Goal: Task Accomplishment & Management: Complete application form

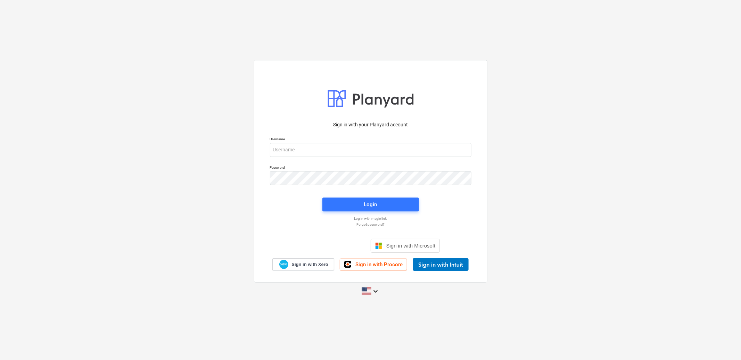
click at [358, 158] on div "Username" at bounding box center [371, 147] width 210 height 28
click at [356, 156] on input "email" at bounding box center [371, 150] width 202 height 14
type input "[PERSON_NAME][EMAIL_ADDRESS][DOMAIN_NAME]"
click at [365, 203] on div "Login" at bounding box center [370, 204] width 13 height 9
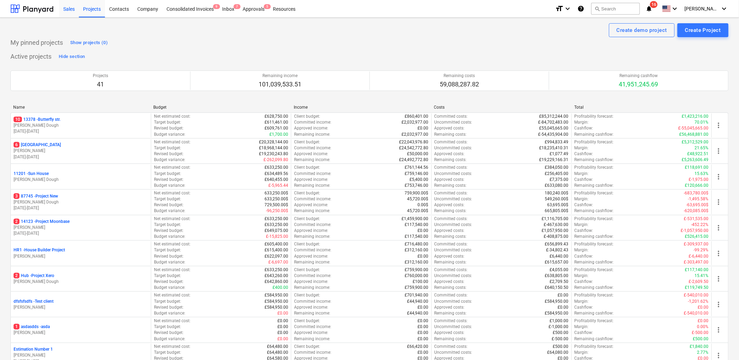
click at [67, 16] on div "Sales" at bounding box center [69, 9] width 20 height 18
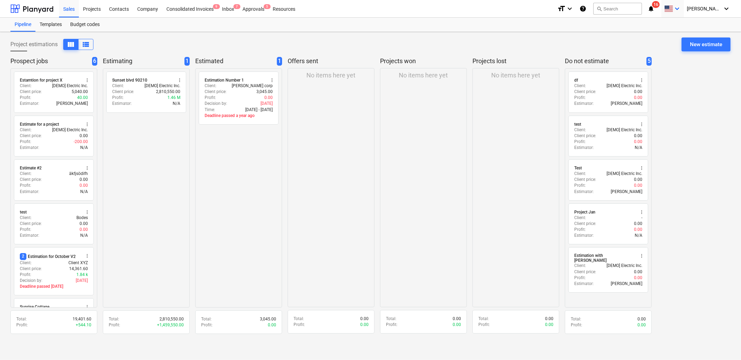
click at [681, 13] on icon "keyboard_arrow_down" at bounding box center [677, 9] width 8 height 8
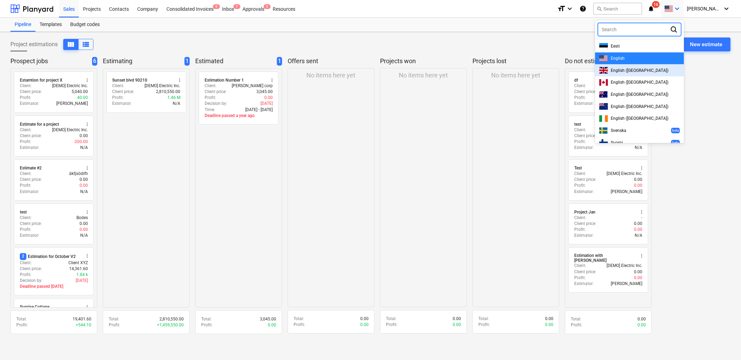
click at [646, 68] on span "English ([GEOGRAPHIC_DATA])" at bounding box center [640, 70] width 58 height 5
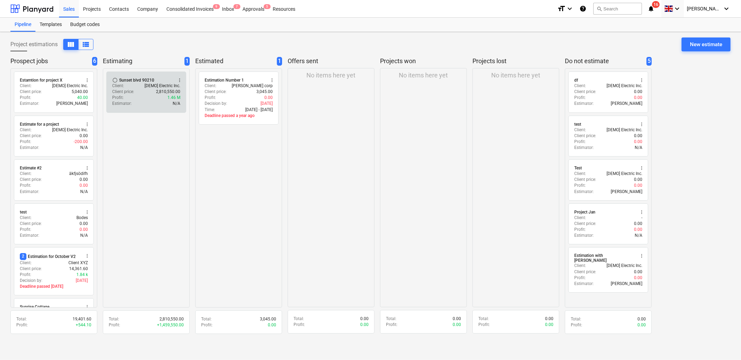
click at [158, 88] on p "[DEMO] Electric Inc." at bounding box center [163, 86] width 36 height 6
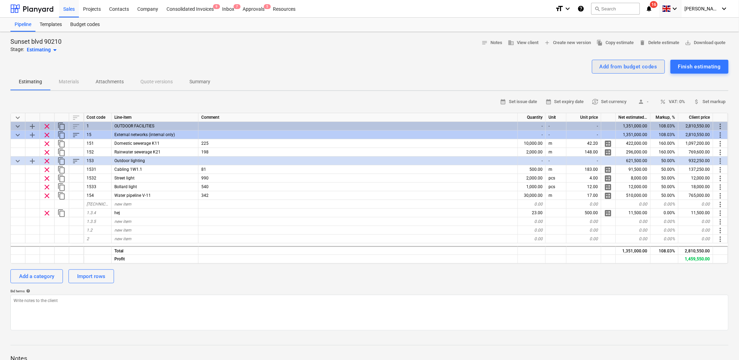
click at [634, 65] on div "Add from budget codes" at bounding box center [628, 66] width 58 height 9
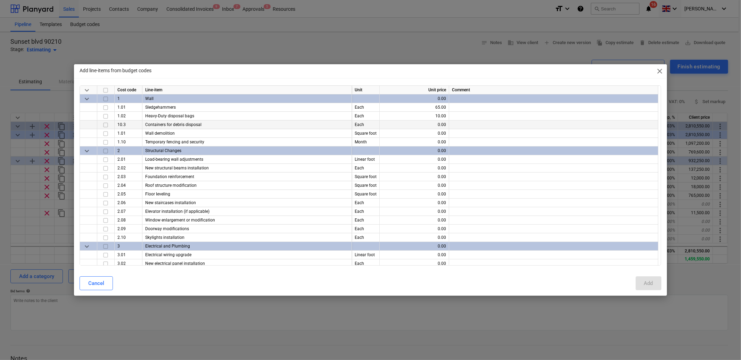
click at [108, 124] on input "checkbox" at bounding box center [105, 125] width 8 height 8
click at [651, 285] on div "Add" at bounding box center [648, 283] width 9 height 9
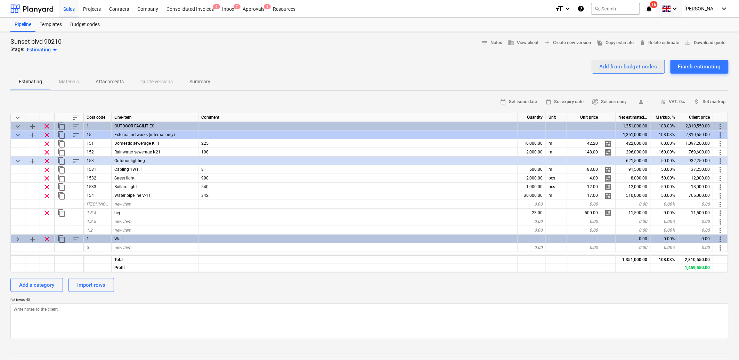
click at [625, 65] on div "Add from budget codes" at bounding box center [628, 66] width 58 height 9
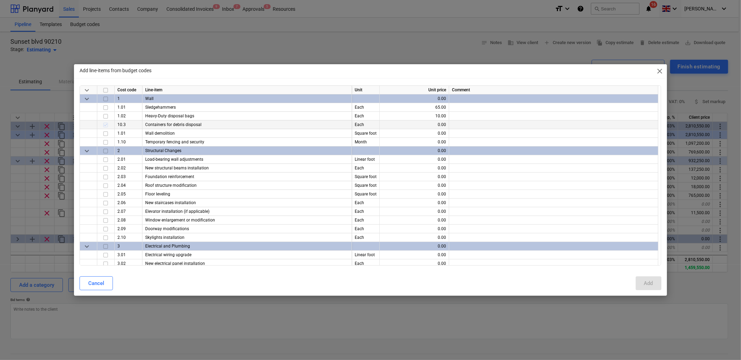
click at [105, 123] on div at bounding box center [105, 125] width 17 height 9
click at [662, 69] on span "close" at bounding box center [660, 71] width 8 height 8
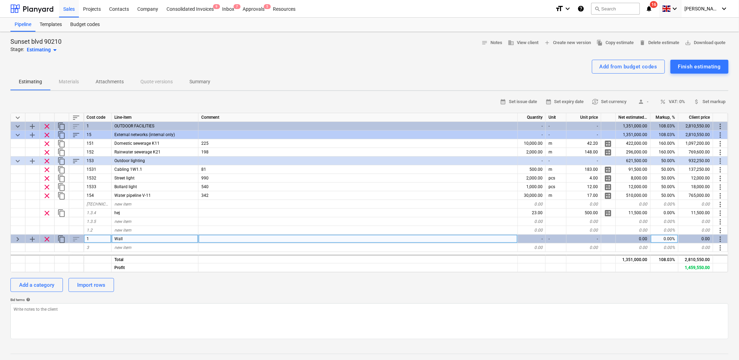
click at [19, 237] on span "keyboard_arrow_right" at bounding box center [18, 239] width 8 height 8
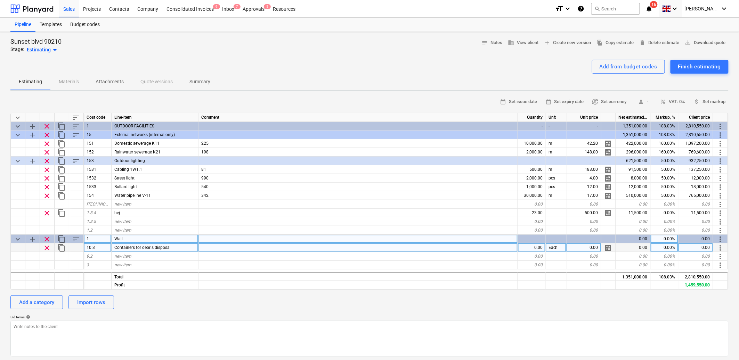
click at [60, 246] on span "content_copy" at bounding box center [61, 248] width 8 height 8
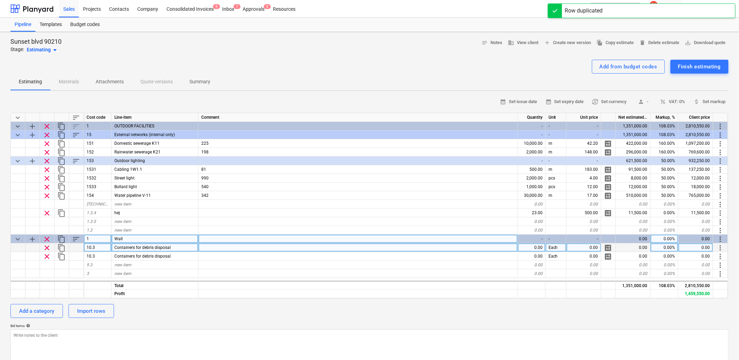
click at [721, 246] on span "more_vert" at bounding box center [720, 248] width 8 height 8
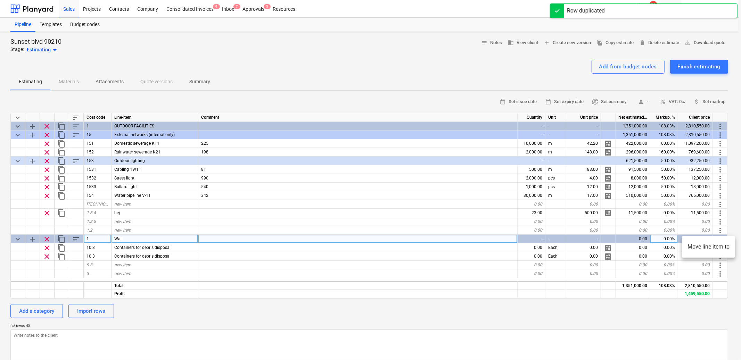
click at [403, 312] on div at bounding box center [370, 180] width 741 height 360
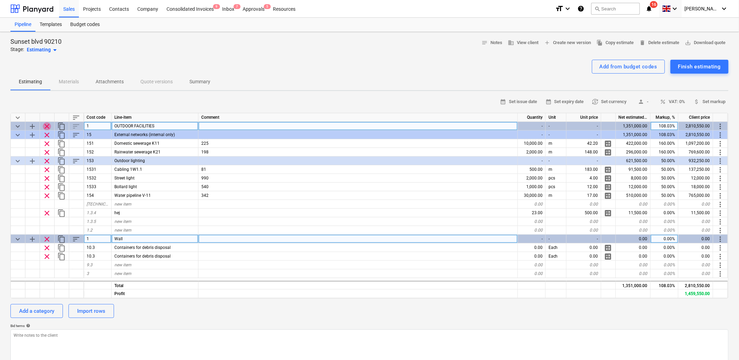
click at [50, 126] on span "clear" at bounding box center [47, 126] width 8 height 8
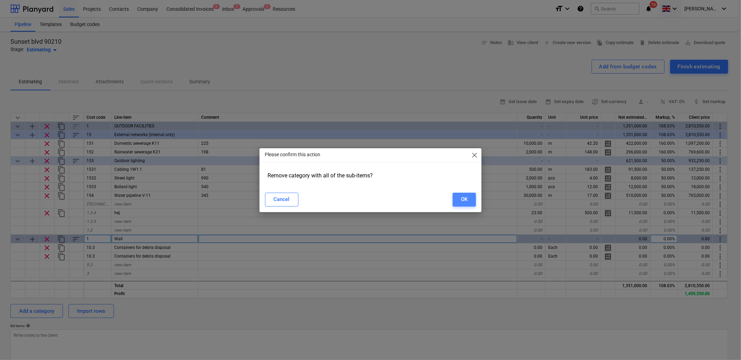
click at [468, 195] on button "OK" at bounding box center [464, 200] width 23 height 14
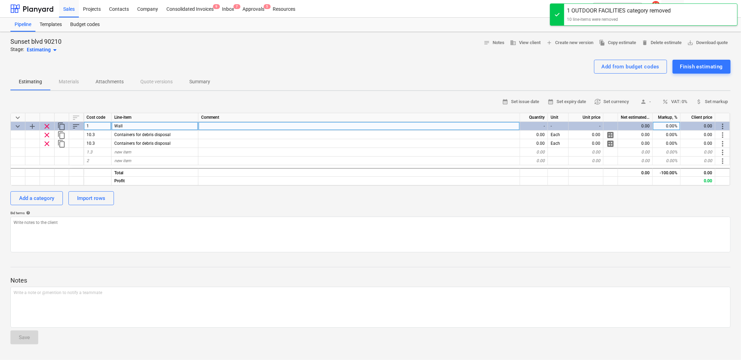
click at [52, 124] on div "clear" at bounding box center [47, 126] width 15 height 9
click at [48, 128] on span "clear" at bounding box center [47, 126] width 8 height 8
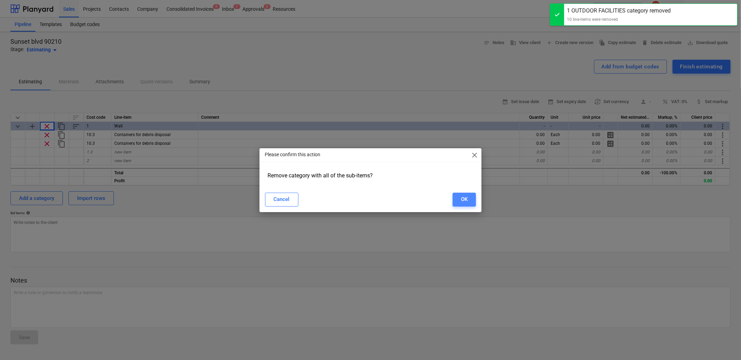
click at [462, 196] on div "OK" at bounding box center [464, 199] width 7 height 9
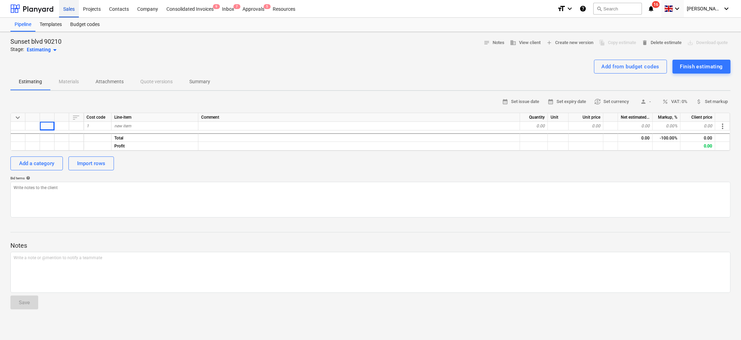
click at [67, 9] on div "Sales" at bounding box center [69, 9] width 20 height 18
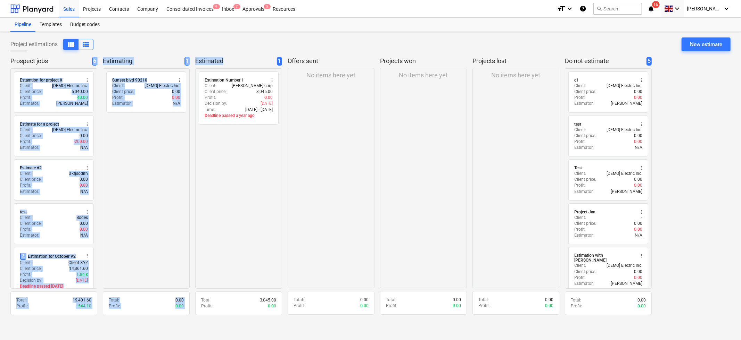
drag, startPoint x: 50, startPoint y: 58, endPoint x: 224, endPoint y: 64, distance: 174.2
click at [224, 64] on div "Prospect jobs 6 radio_button_unchecked Estamtion for project X more_vert Client…" at bounding box center [370, 188] width 720 height 263
click at [224, 64] on p "Estimated" at bounding box center [234, 61] width 79 height 9
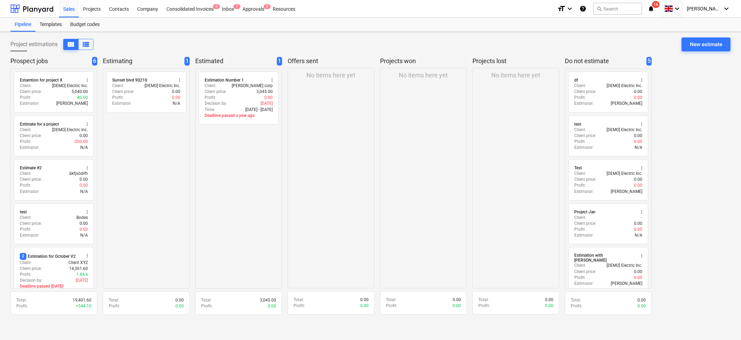
click at [40, 62] on p "Prospect jobs" at bounding box center [49, 61] width 79 height 9
click at [84, 39] on button "view_list" at bounding box center [85, 44] width 15 height 11
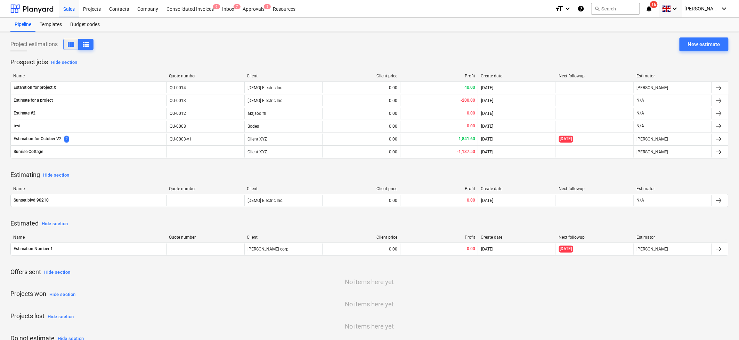
click at [72, 43] on span "view_column" at bounding box center [71, 44] width 8 height 8
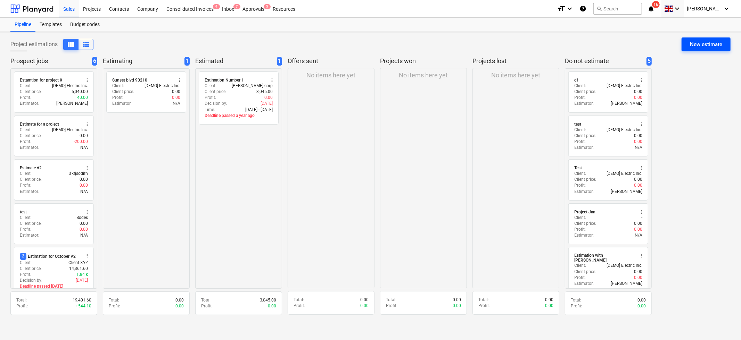
click at [697, 43] on div "New estimate" at bounding box center [706, 44] width 32 height 9
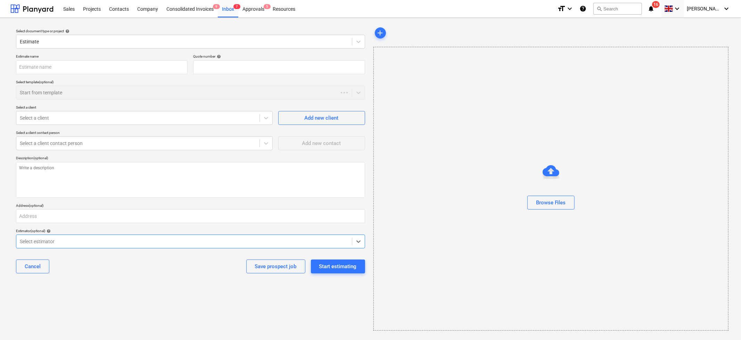
type textarea "x"
type input "QU-0016"
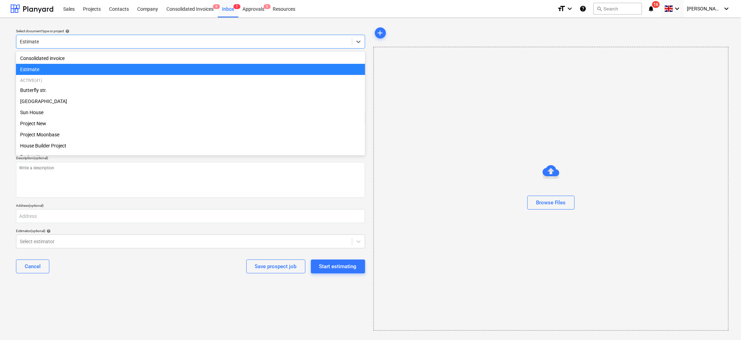
click at [142, 48] on div "Estimate" at bounding box center [190, 42] width 349 height 14
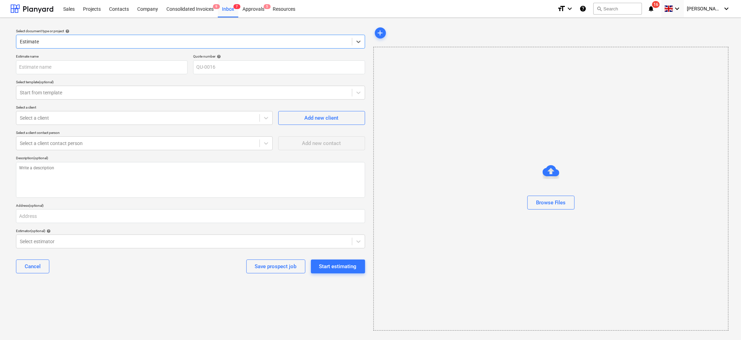
click at [135, 48] on div "Estimate" at bounding box center [190, 42] width 349 height 14
click at [97, 74] on div "Estimate name Quote number help QU-0016 Select template (optional) Start from t…" at bounding box center [190, 166] width 355 height 231
type textarea "x"
type input "E"
type textarea "x"
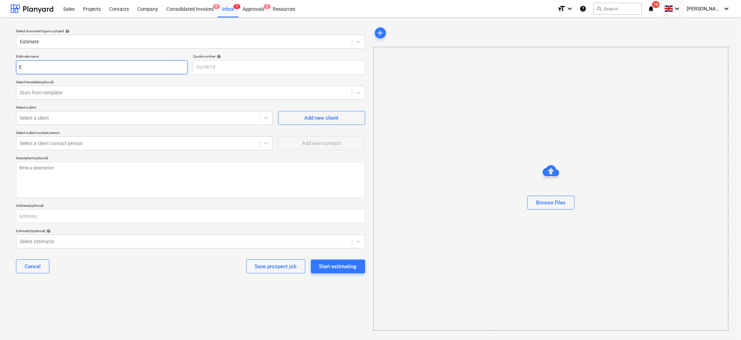
type input "Es"
type textarea "x"
type input "Est"
type textarea "x"
type input "Esti"
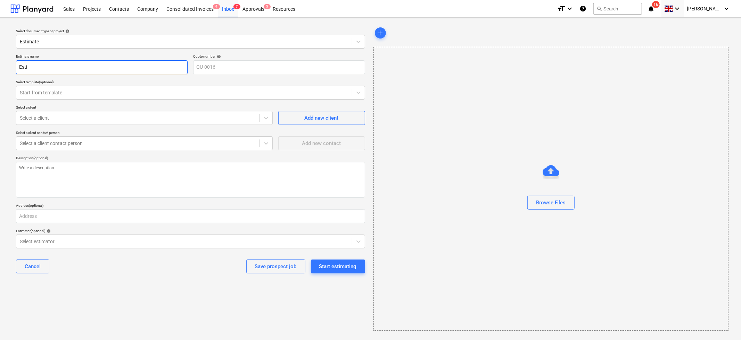
type textarea "x"
type input "[PERSON_NAME]"
type textarea "x"
type input "Estim"
type textarea "x"
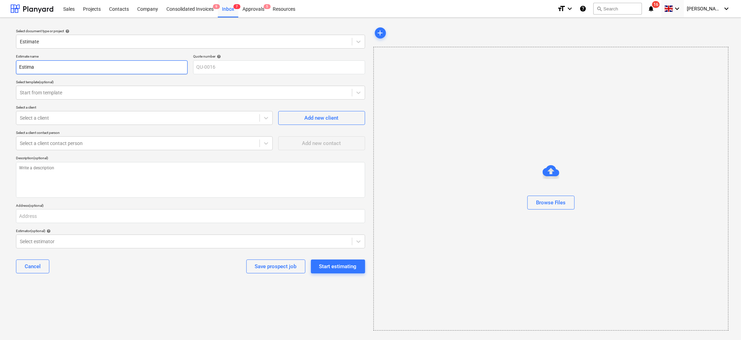
type input "Estimat"
type textarea "x"
type input "Estimate"
type textarea "x"
type input "Estimate"
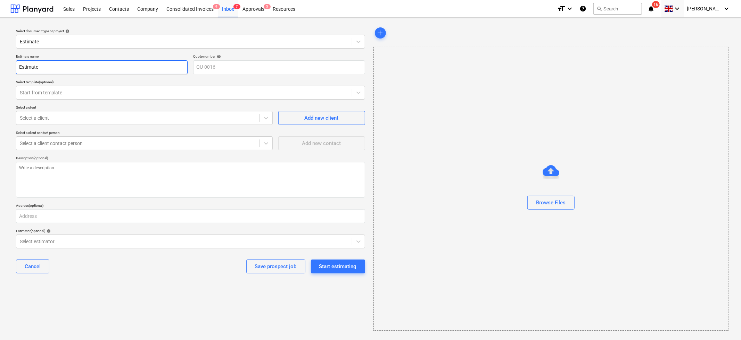
type textarea "x"
type input "Estimate f"
type textarea "x"
type input "Estimate fo"
type textarea "x"
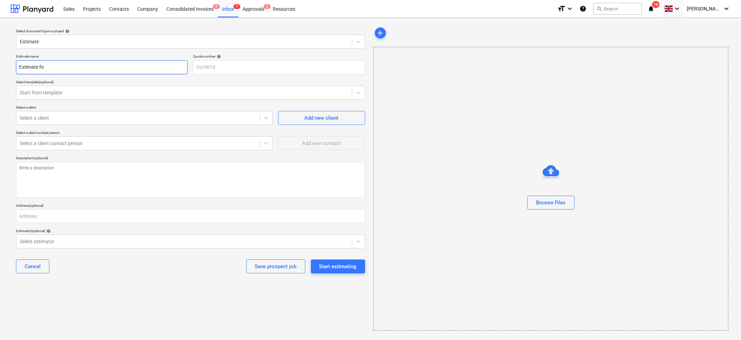
type input "Estimate for"
type textarea "x"
type input "Estimate for"
type textarea "x"
type input "Estimate for W"
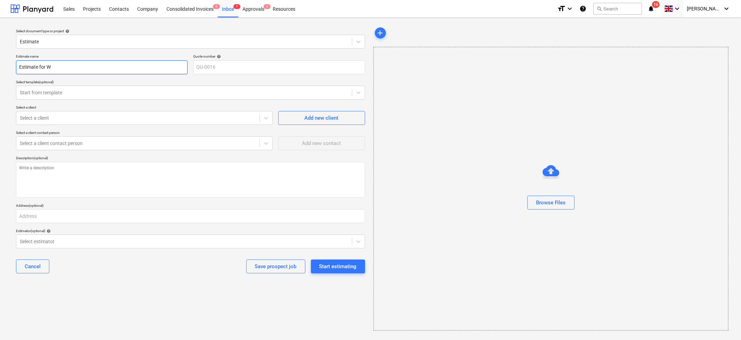
type textarea "x"
type input "Estimate for We"
type textarea "x"
type input "Estimate for [PERSON_NAME]"
type textarea "x"
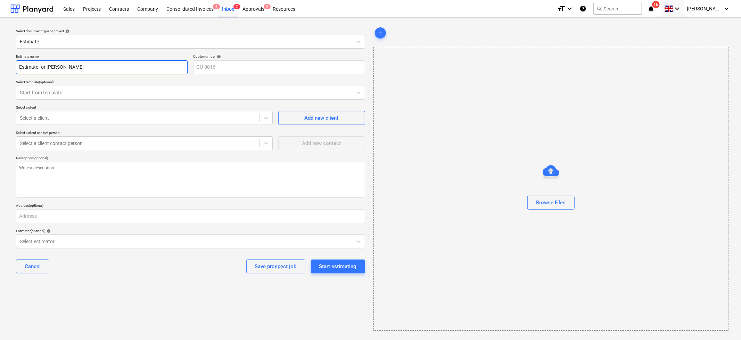
type input "Estimate for [PERSON_NAME]"
type textarea "x"
type input "Estimate for [PERSON_NAME] s"
type textarea "x"
type input "Estimate for [GEOGRAPHIC_DATA]"
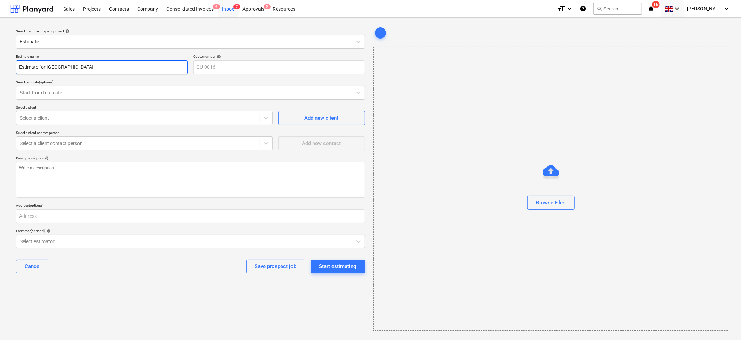
type textarea "x"
type input "Estimate for West str"
type textarea "x"
type input "Estimate for West stre"
type textarea "x"
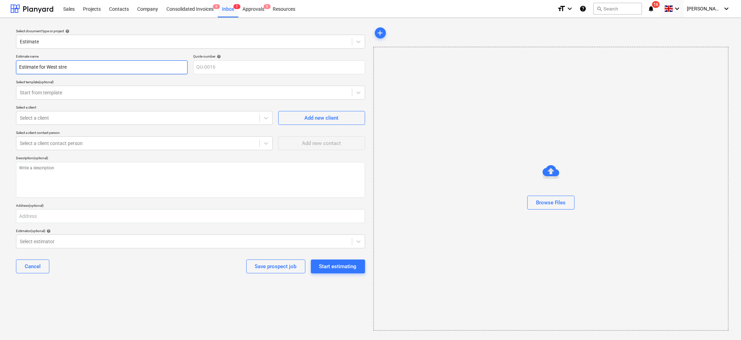
type input "Estimate for West stree"
type textarea "x"
type input "Estimate for [GEOGRAPHIC_DATA]"
click at [47, 95] on div at bounding box center [184, 92] width 329 height 7
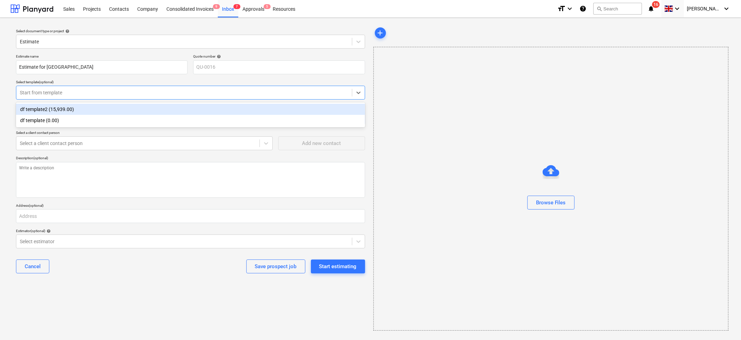
click at [77, 83] on div "Select template (optional)" at bounding box center [190, 82] width 349 height 5
click at [74, 88] on div "Start from template" at bounding box center [184, 93] width 336 height 10
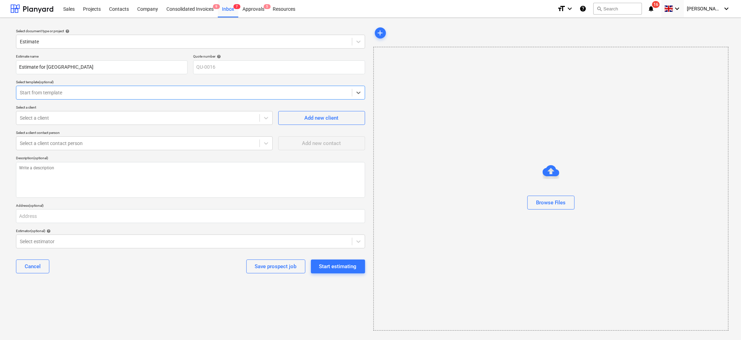
click at [80, 87] on div "Start from template" at bounding box center [190, 93] width 349 height 14
click at [108, 119] on div at bounding box center [138, 118] width 236 height 7
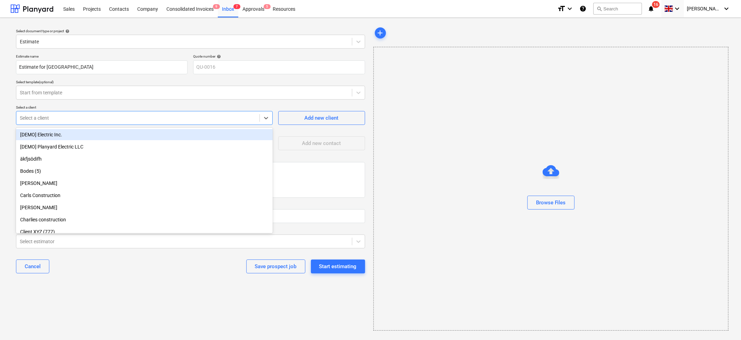
click at [95, 131] on div "[DEMO] Electric Inc." at bounding box center [144, 134] width 257 height 11
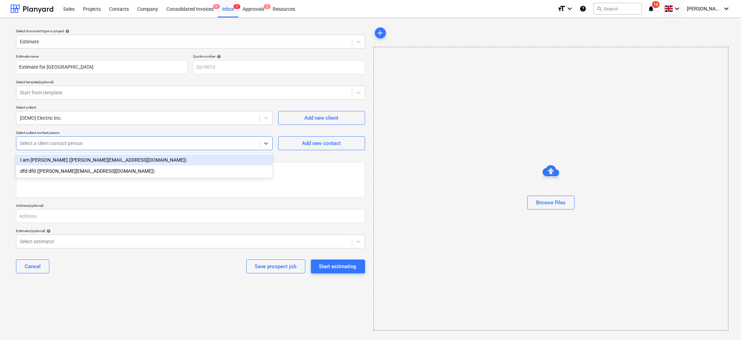
click at [96, 141] on div at bounding box center [138, 143] width 236 height 7
click at [83, 157] on div "I am [PERSON_NAME] ([PERSON_NAME][EMAIL_ADDRESS][DOMAIN_NAME])" at bounding box center [144, 160] width 257 height 11
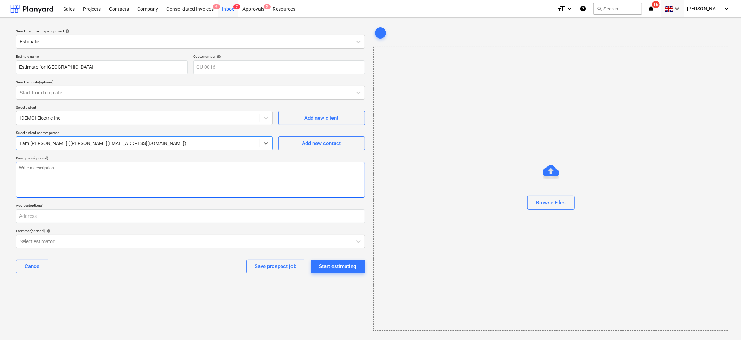
click at [145, 180] on textarea at bounding box center [190, 180] width 349 height 36
type textarea "x"
type textarea "S"
type textarea "x"
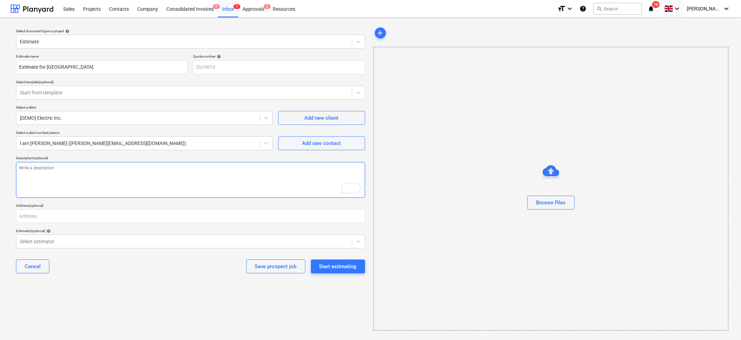
type textarea "D"
type textarea "x"
type textarea "De"
type textarea "x"
type textarea "Des"
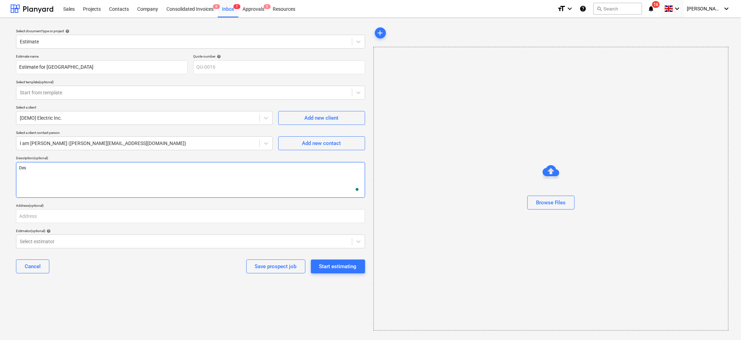
type textarea "x"
type textarea "Desc"
type textarea "x"
type textarea "Descr"
type textarea "x"
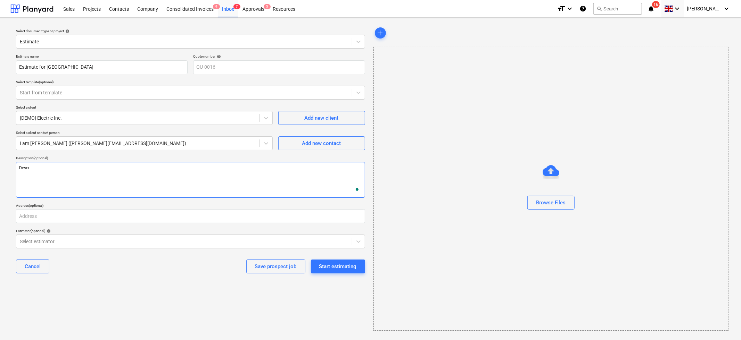
type textarea "Descri"
type textarea "x"
type textarea "Descrip"
type textarea "x"
type textarea "Descript"
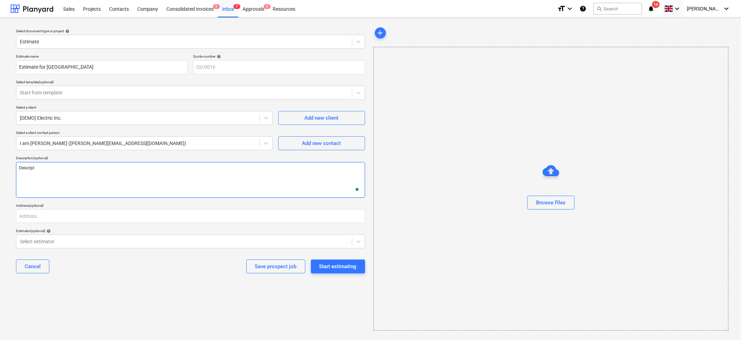
type textarea "x"
type textarea "Descripti"
type textarea "x"
type textarea "Descriptio"
type textarea "x"
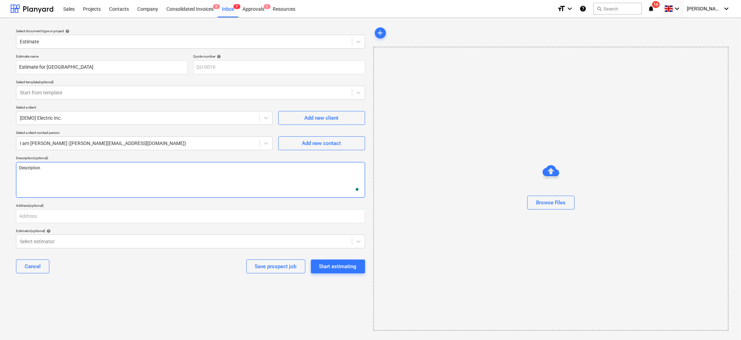
type textarea "Description"
type textarea "x"
type textarea "Description o"
type textarea "x"
type textarea "Description of"
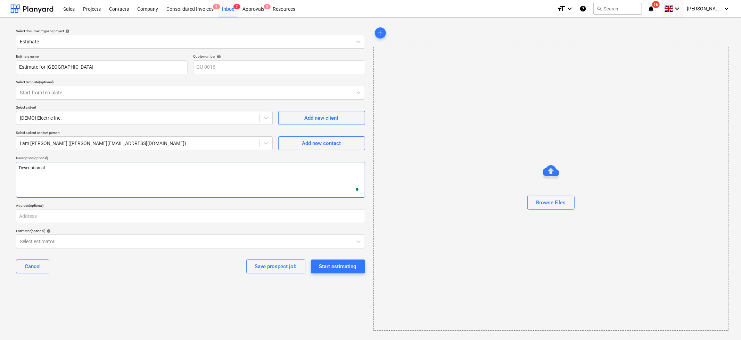
type textarea "x"
type textarea "Description of"
type textarea "x"
type textarea "Description of p"
type textarea "x"
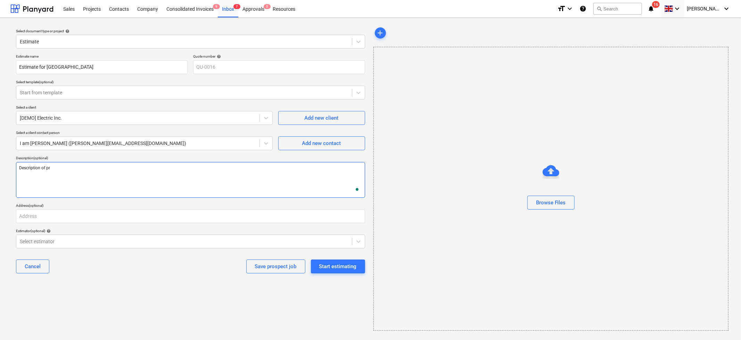
type textarea "Description of pro"
type textarea "x"
type textarea "Description of proj"
type textarea "x"
type textarea "Description of proje"
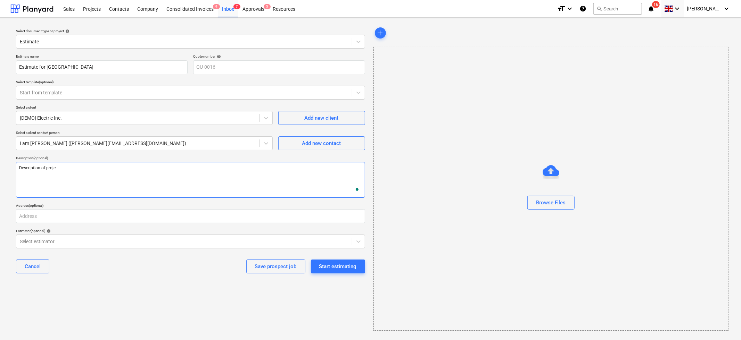
type textarea "x"
type textarea "Description of projec"
type textarea "x"
type textarea "Description of project"
type textarea "x"
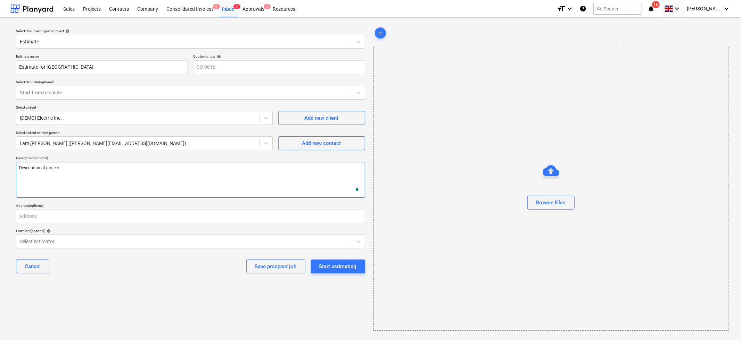
type textarea "Description of project"
type textarea "x"
type textarea "Description of project"
click at [89, 216] on input "text" at bounding box center [190, 217] width 349 height 14
click at [33, 218] on input "text" at bounding box center [190, 217] width 349 height 14
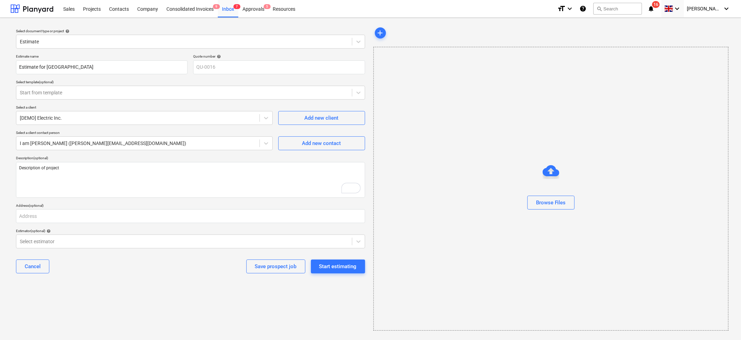
click at [103, 253] on div "Estimate name Estimate for West street Quote number help QU-0016 Select templat…" at bounding box center [190, 166] width 355 height 231
click at [335, 269] on div "Start estimating" at bounding box center [338, 266] width 38 height 9
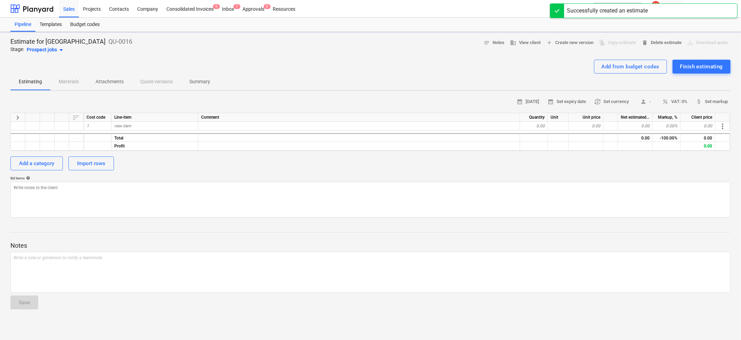
type textarea "x"
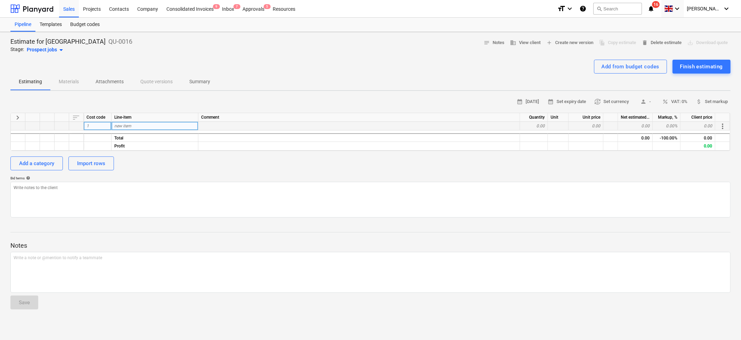
click at [148, 127] on div "new item" at bounding box center [155, 126] width 87 height 9
click at [720, 9] on span "[PERSON_NAME]" at bounding box center [704, 9] width 35 height 6
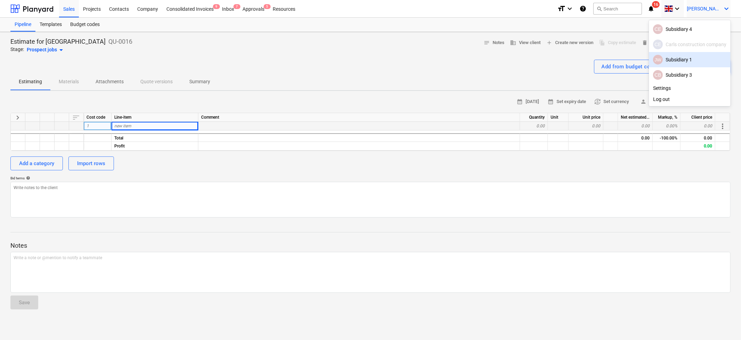
click at [674, 54] on div "JW Subsidiary 1" at bounding box center [690, 59] width 82 height 15
